Goal: Task Accomplishment & Management: Manage account settings

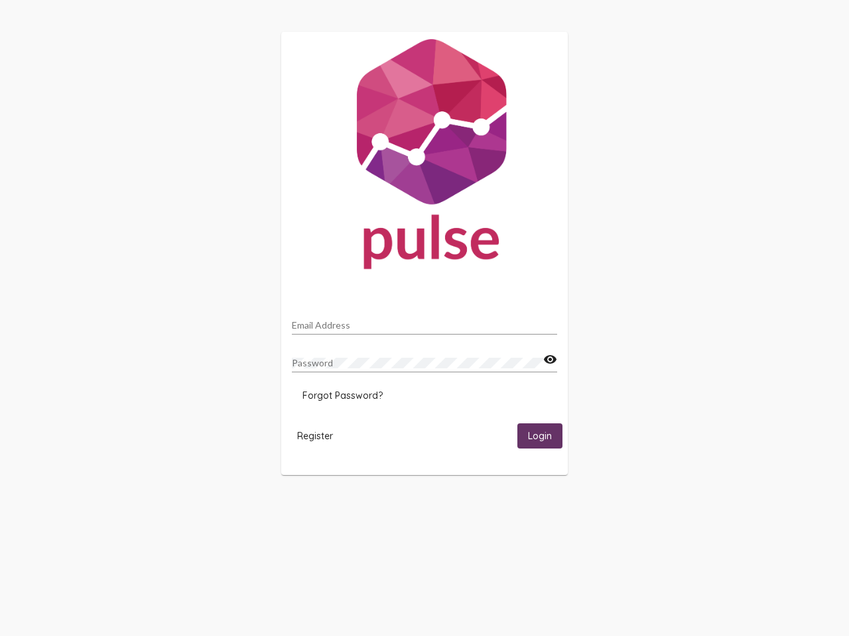
click at [424, 322] on input "Email Address" at bounding box center [424, 325] width 265 height 11
click at [550, 360] on mat-icon "visibility" at bounding box center [550, 360] width 14 height 16
click at [342, 396] on span "Forgot Password?" at bounding box center [342, 396] width 80 height 12
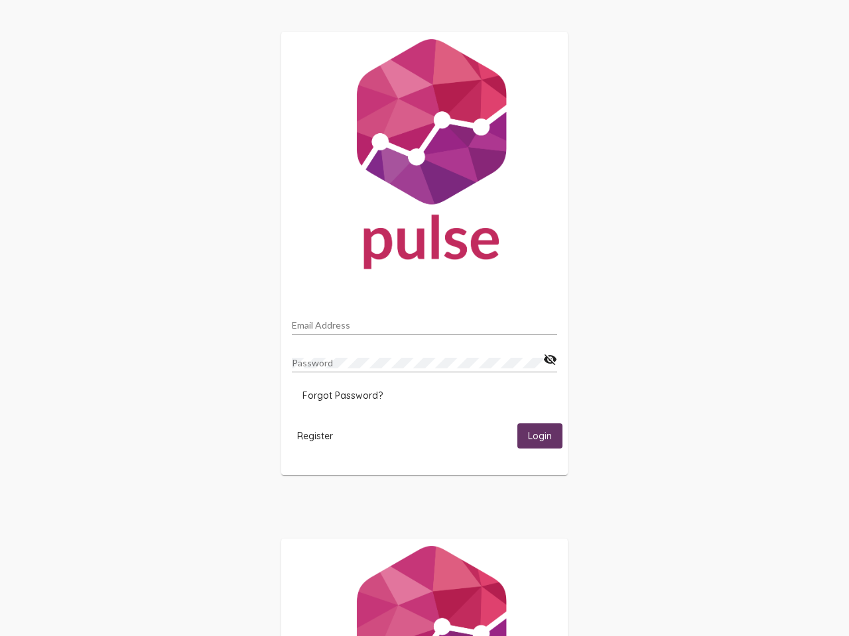
click at [315, 436] on html "Email Address Password visibility_off Forgot Password? Register Login" at bounding box center [424, 429] width 849 height 859
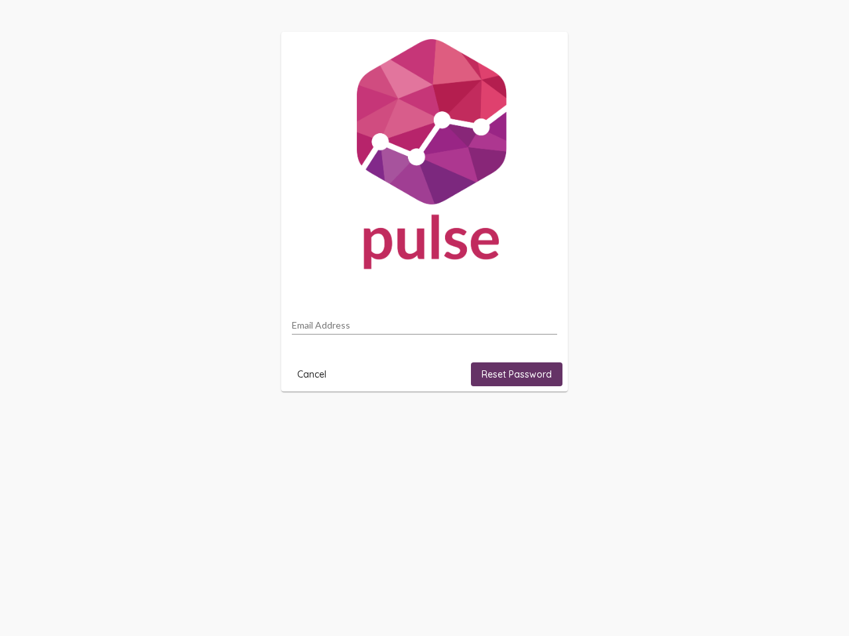
click at [540, 424] on html "Email Address Cancel Reset Password" at bounding box center [424, 212] width 849 height 424
